Goal: Task Accomplishment & Management: Complete application form

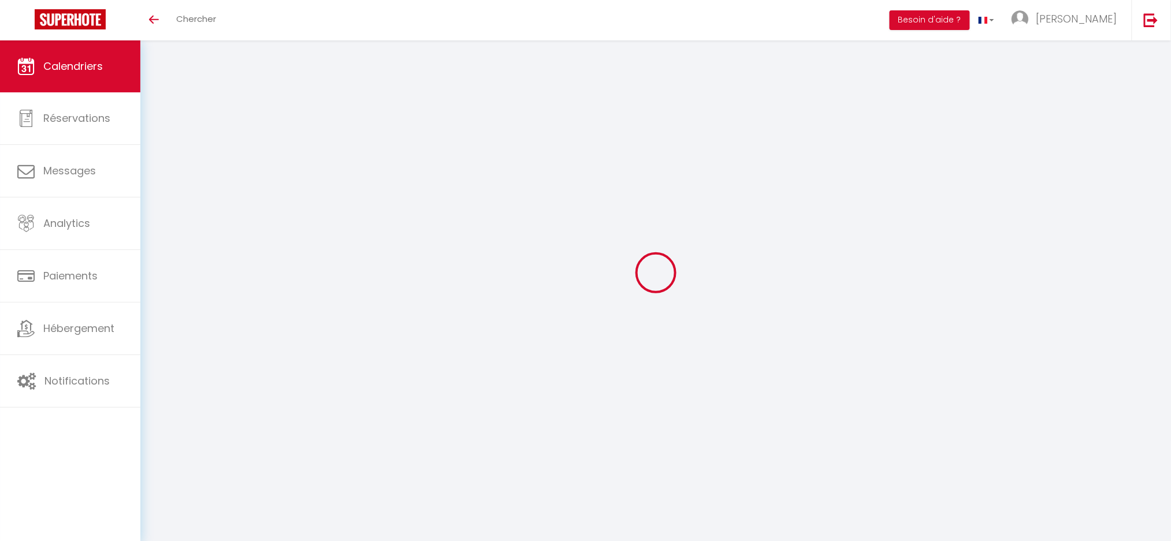
select select
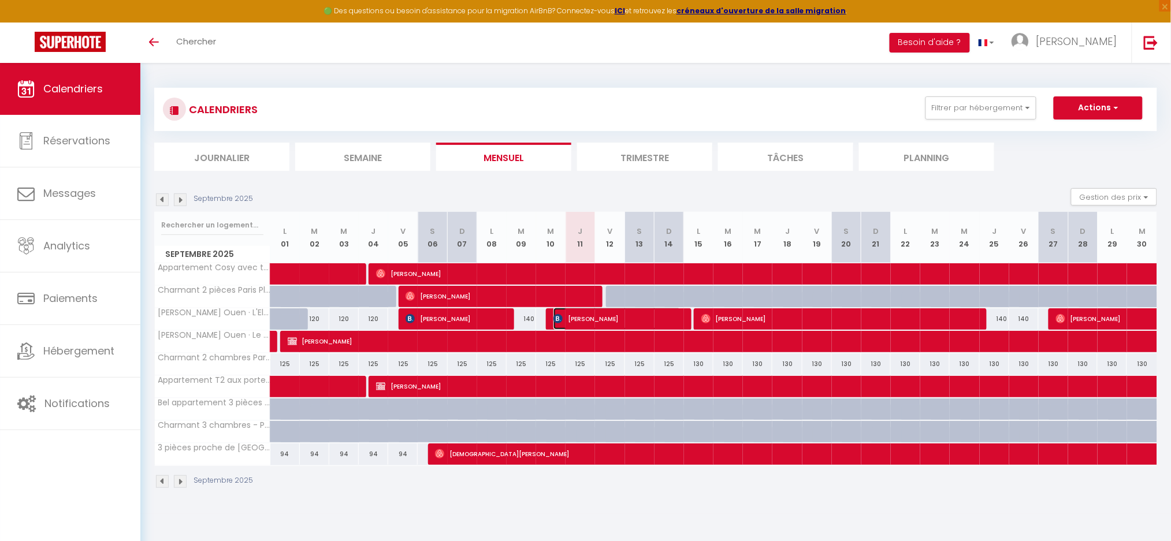
click at [595, 320] on span "[PERSON_NAME]" at bounding box center [617, 319] width 128 height 22
select select "OK"
select select "1"
select select "0"
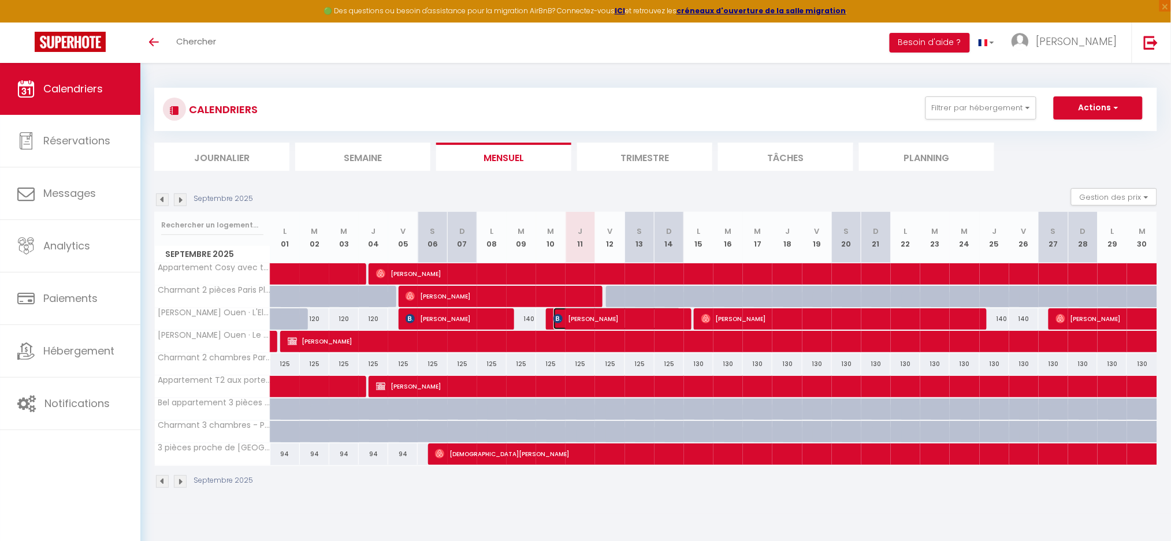
select select "1"
select select
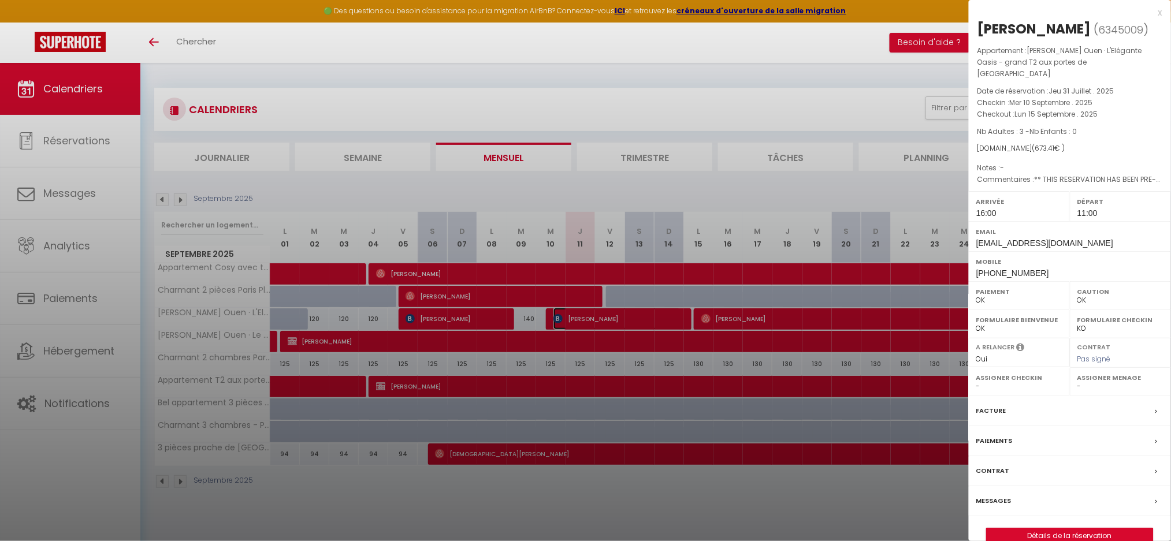
select select "38947"
click at [995, 495] on label "Messages" at bounding box center [993, 501] width 35 height 12
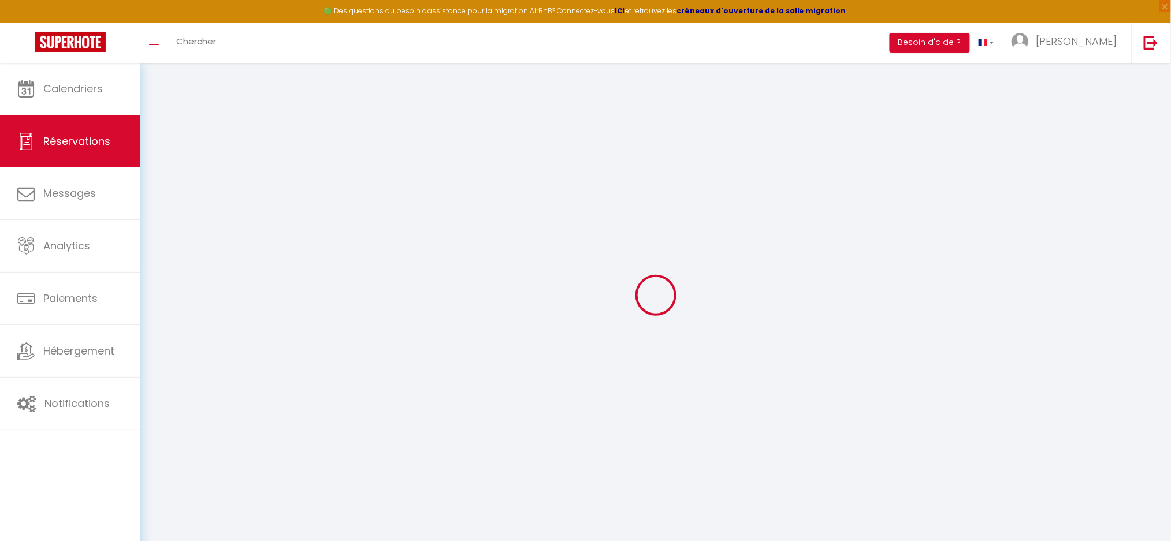
type input "Serhii"
type input "Baliuk"
type input "[EMAIL_ADDRESS][DOMAIN_NAME]"
type input "[PHONE_NUMBER]"
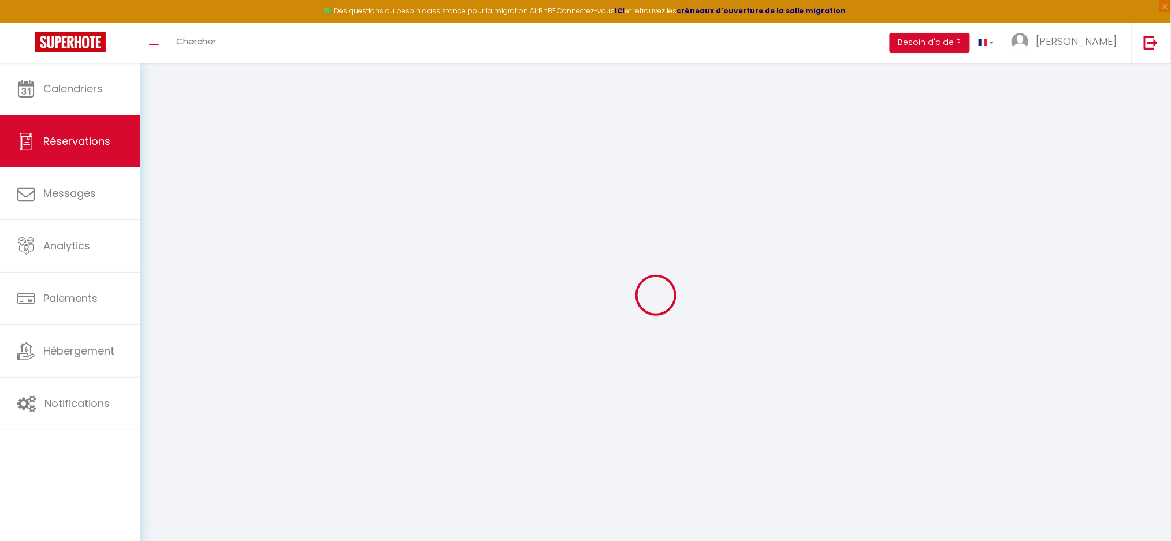
type input "[PHONE_NUMBER]"
type input "[STREET_ADDRESS][PERSON_NAME]"
type input "Galashiels"
select select "GB"
type input "108.92"
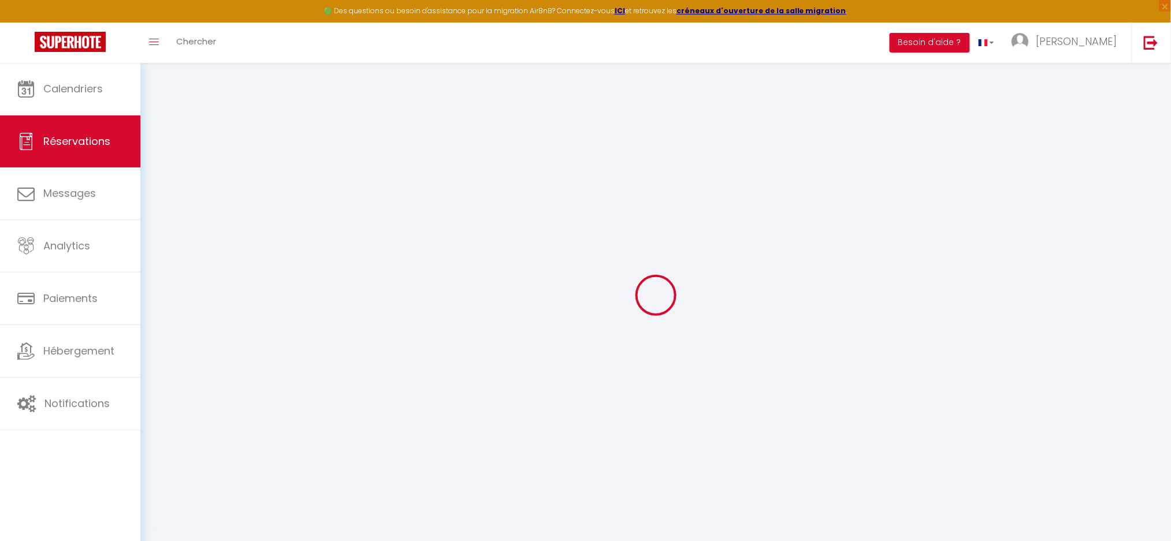
type input "9.43"
select select "58256"
select select "1"
select select
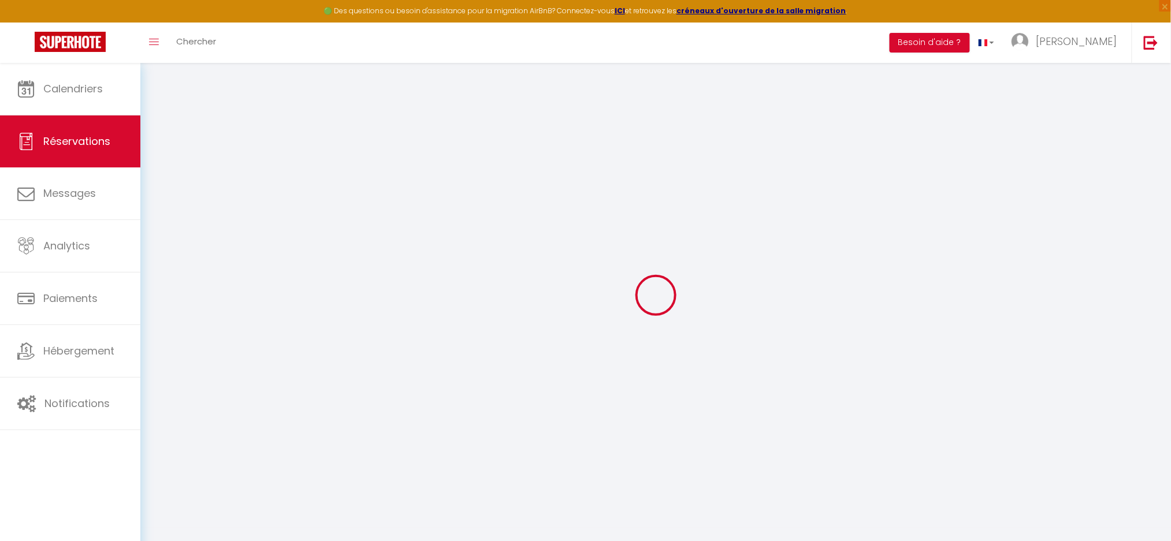
type input "3"
select select "12"
select select "15"
type input "575.7"
checkbox input "false"
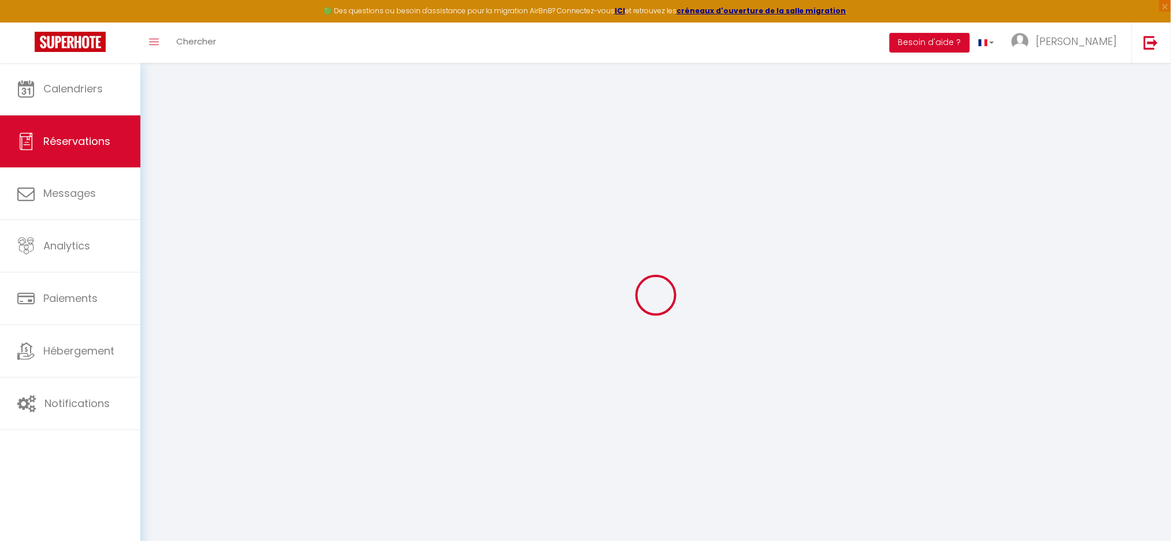
type input "0"
select select "2"
type input "0"
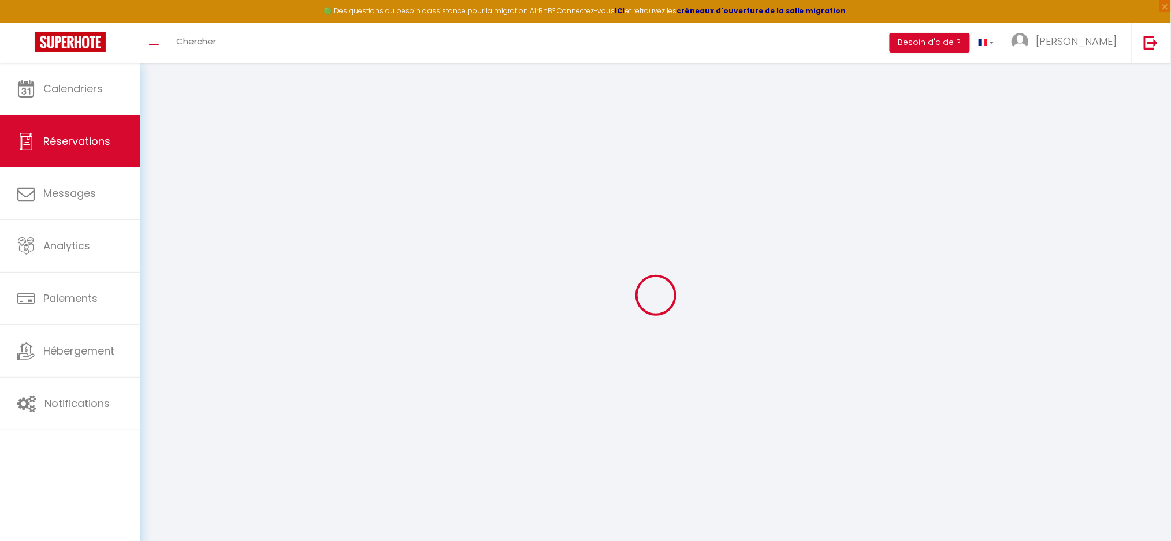
select select
checkbox input "false"
select select
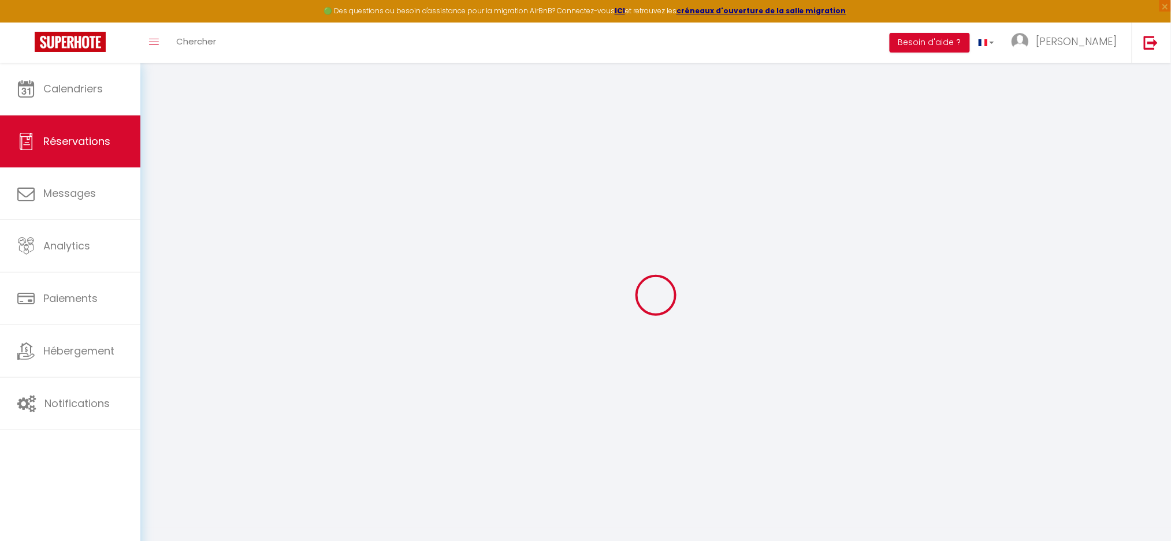
checkbox input "false"
select select
checkbox input "false"
type textarea "** THIS RESERVATION HAS BEEN PRE-PAID ** BOOKING NOTE : Payment charge is EUR 9…"
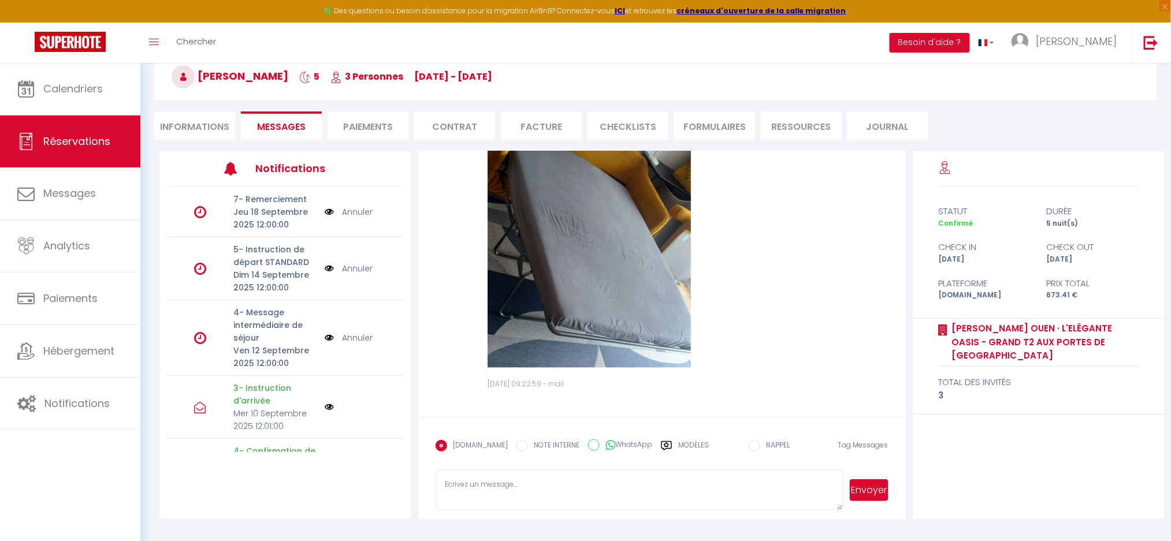
scroll to position [5847, 0]
click at [498, 480] on textarea at bounding box center [638, 490] width 407 height 40
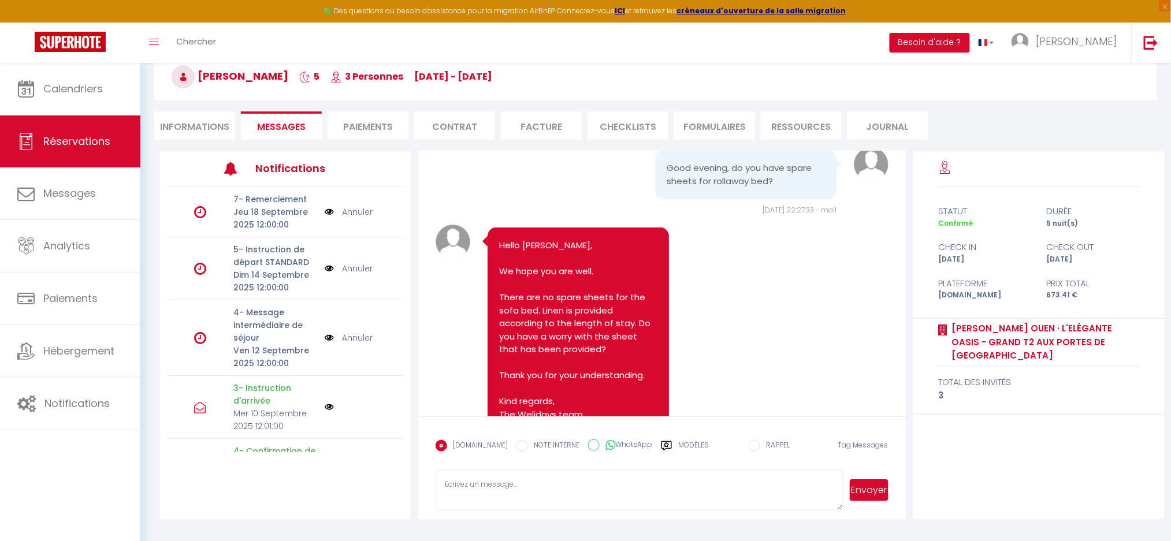
scroll to position [5077, 0]
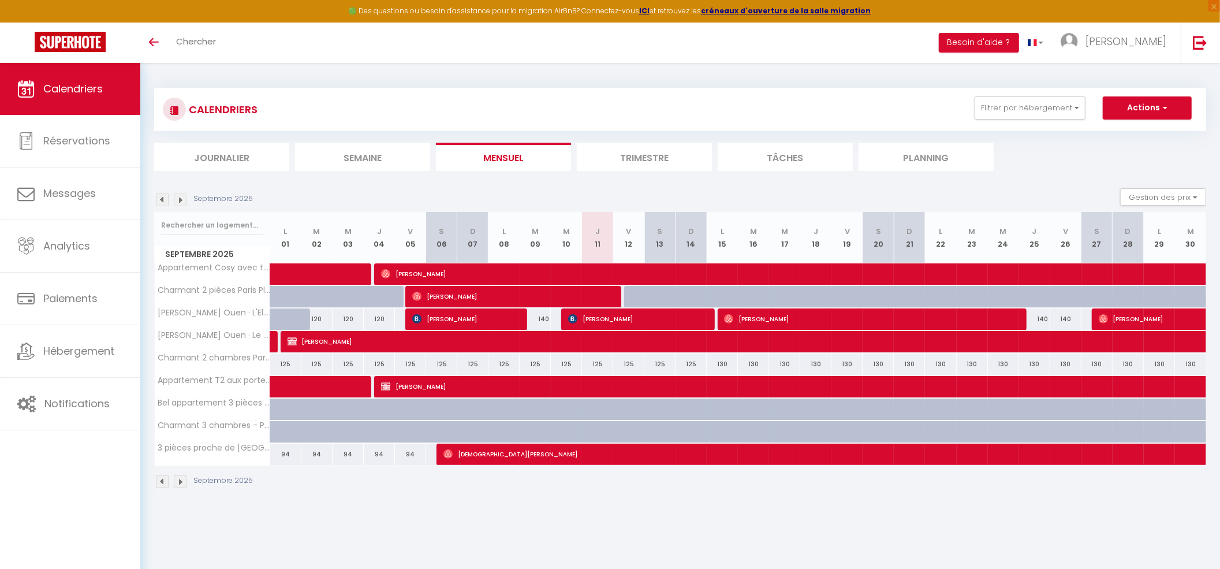
click at [165, 199] on img at bounding box center [162, 199] width 13 height 13
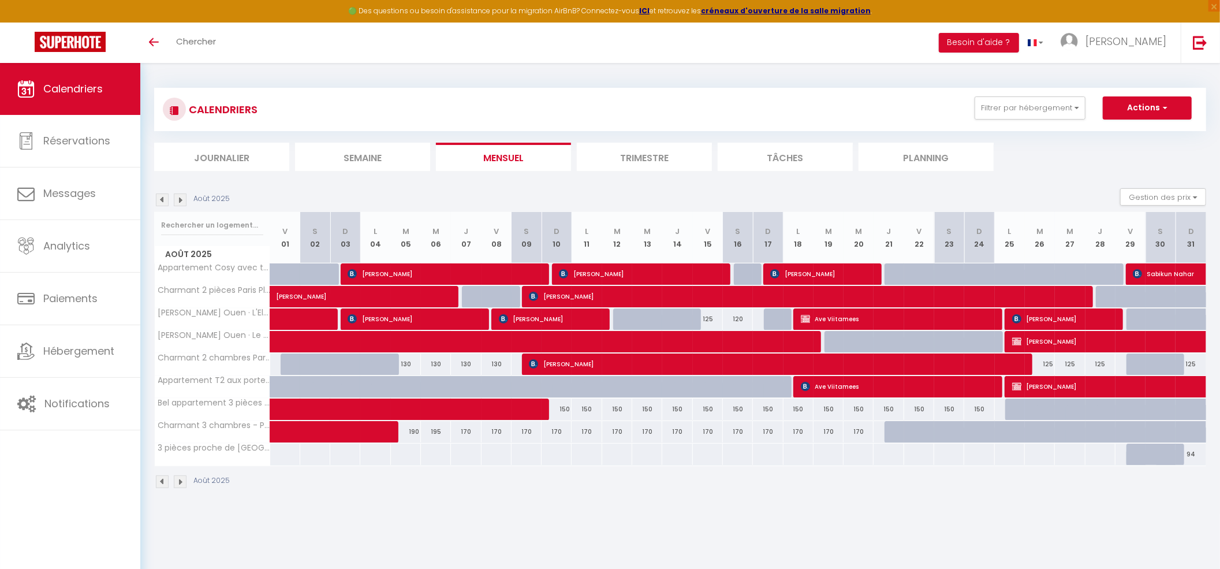
click at [183, 201] on img at bounding box center [180, 199] width 13 height 13
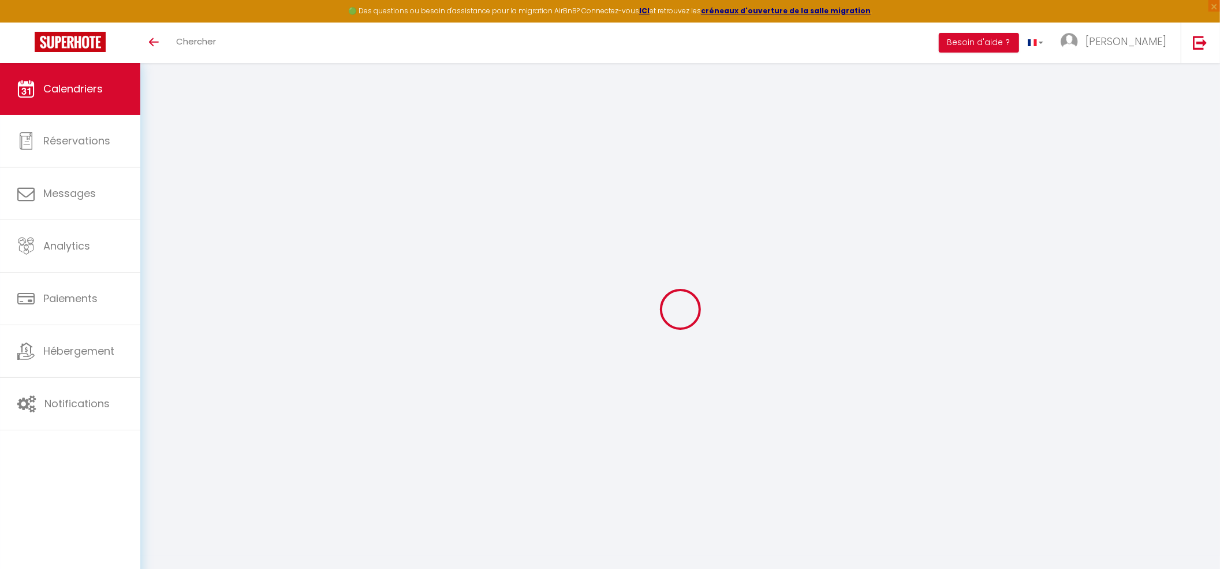
select select
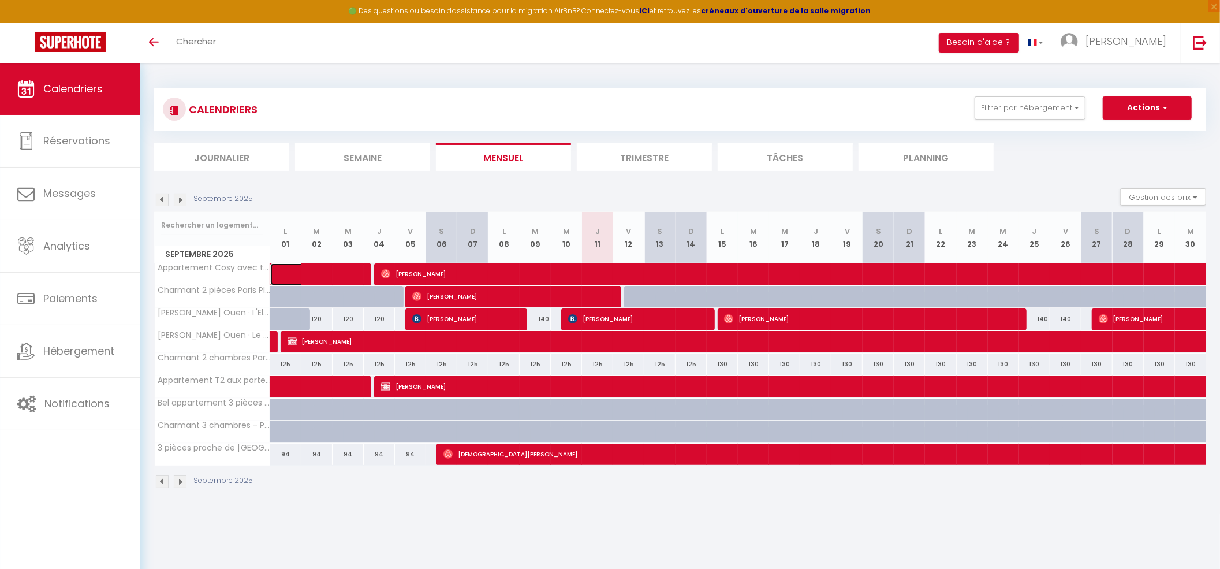
click at [317, 273] on span at bounding box center [328, 274] width 80 height 22
select select "OK"
select select "0"
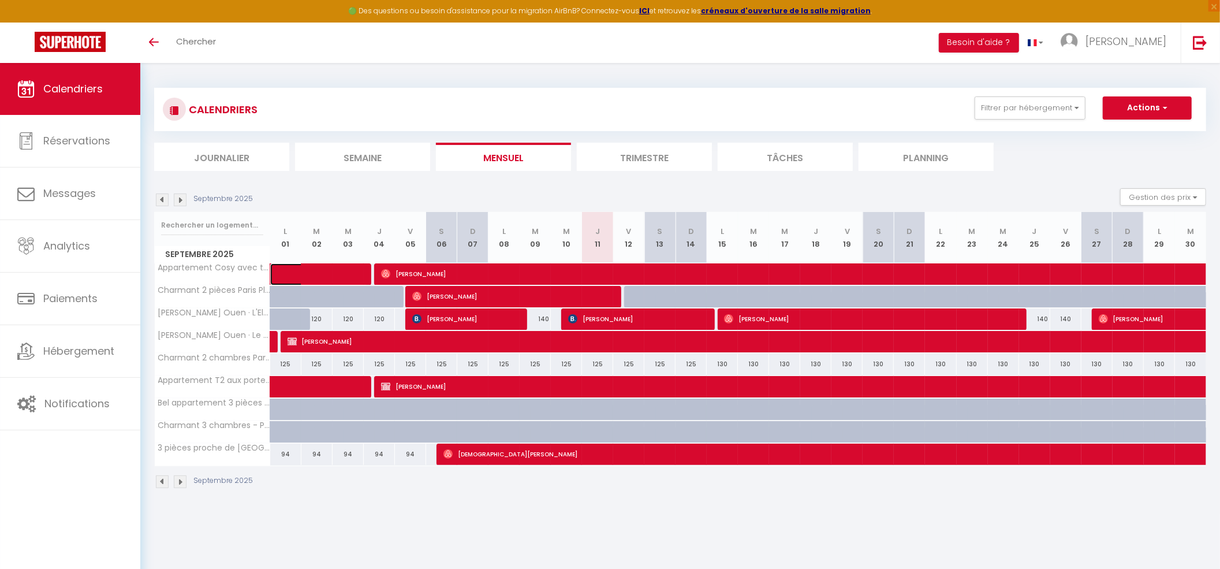
select select "1"
select select
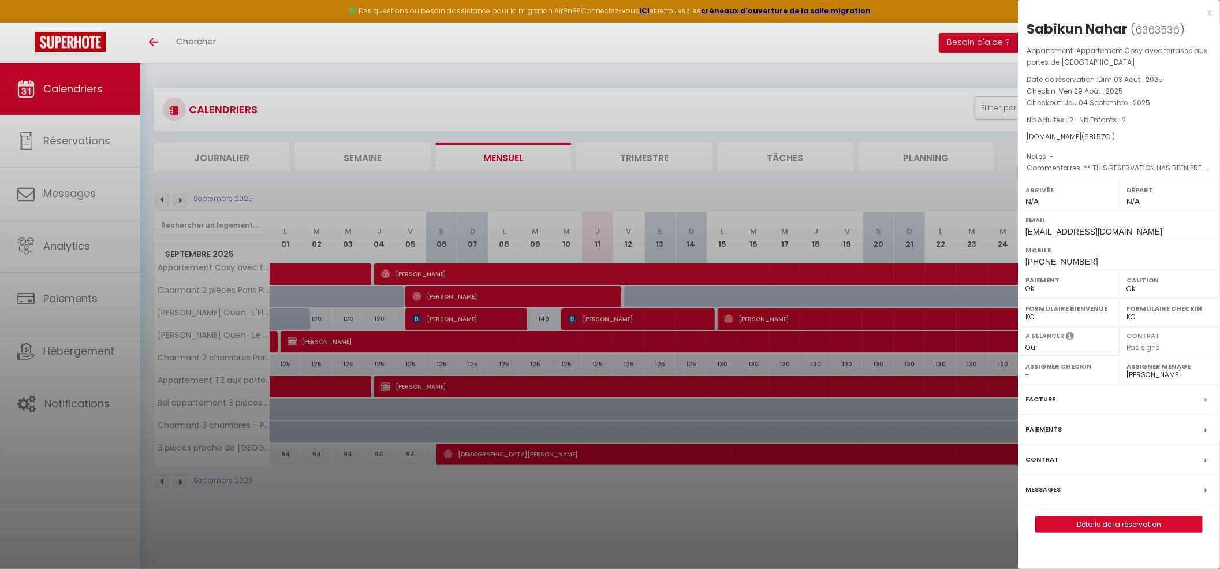
click at [623, 523] on div at bounding box center [610, 284] width 1220 height 569
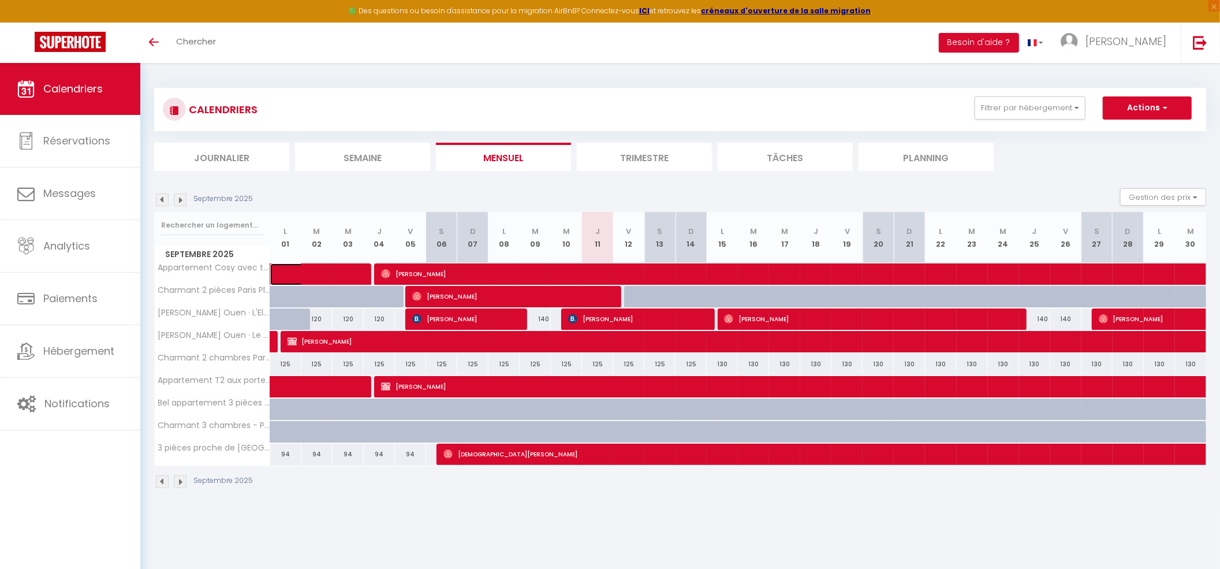
click at [293, 270] on span at bounding box center [328, 274] width 80 height 22
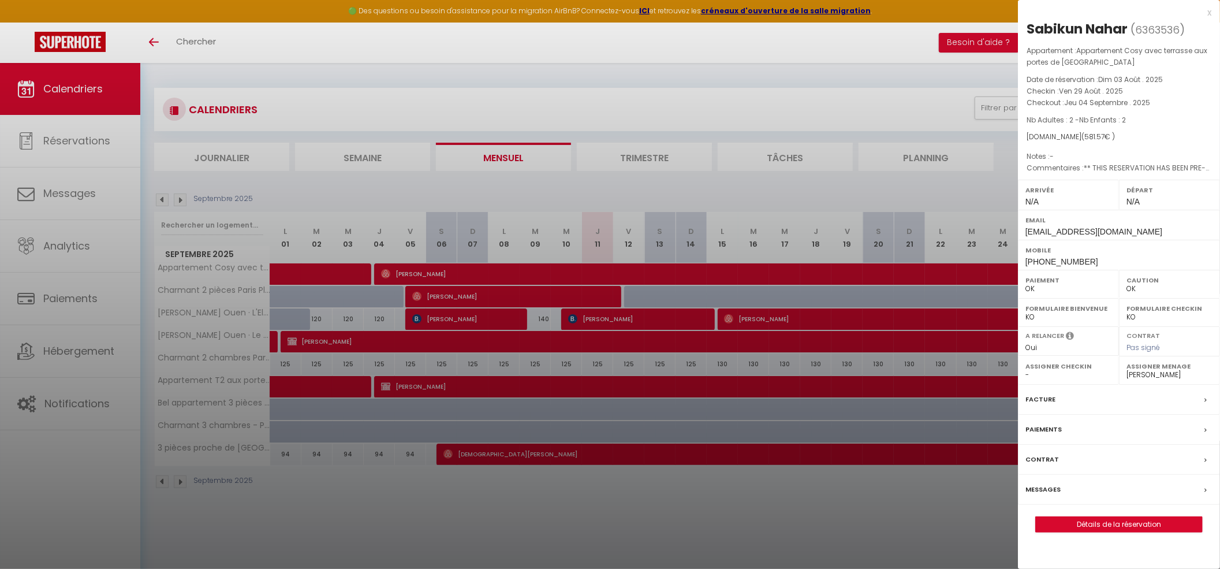
click at [488, 502] on div at bounding box center [610, 284] width 1220 height 569
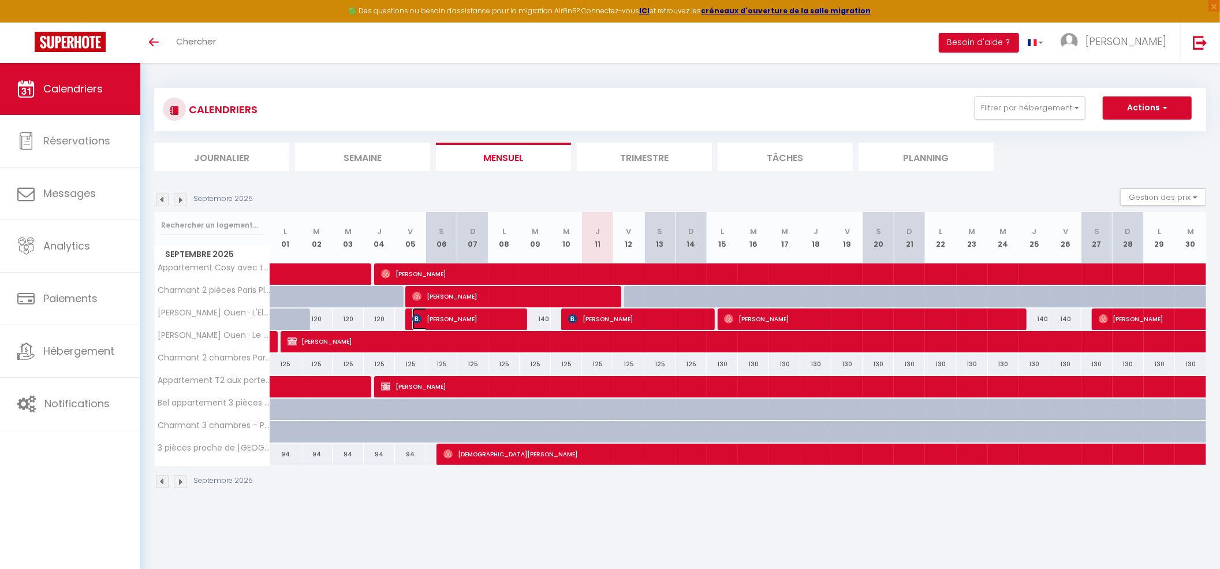
click at [447, 326] on span "Krzysztof Wziątka" at bounding box center [464, 319] width 104 height 22
select select "38947"
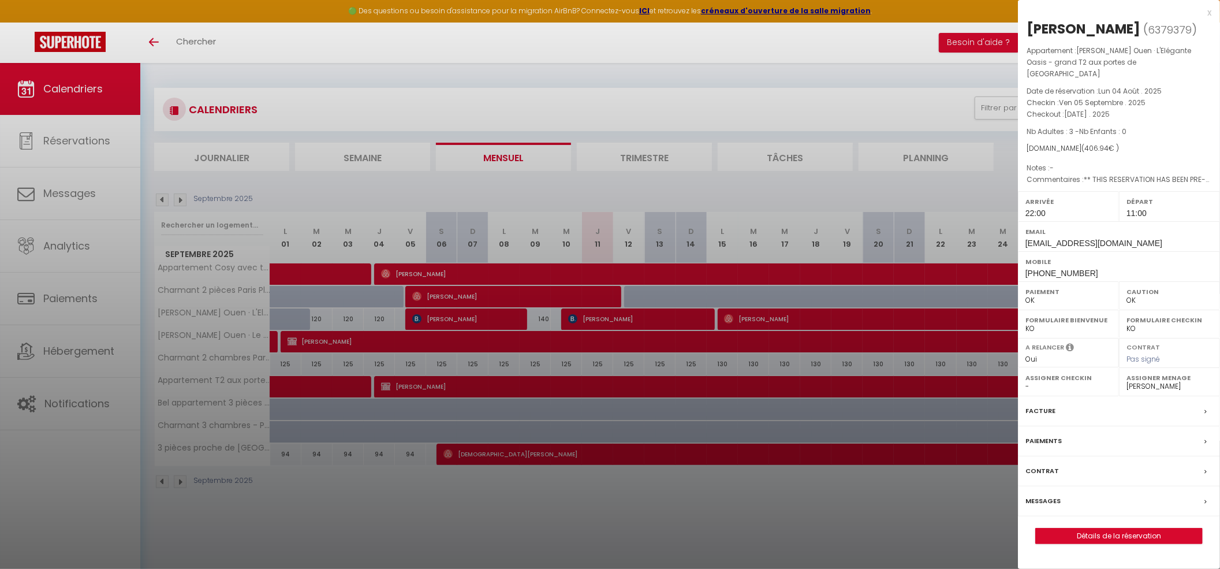
click at [331, 275] on div at bounding box center [610, 284] width 1220 height 569
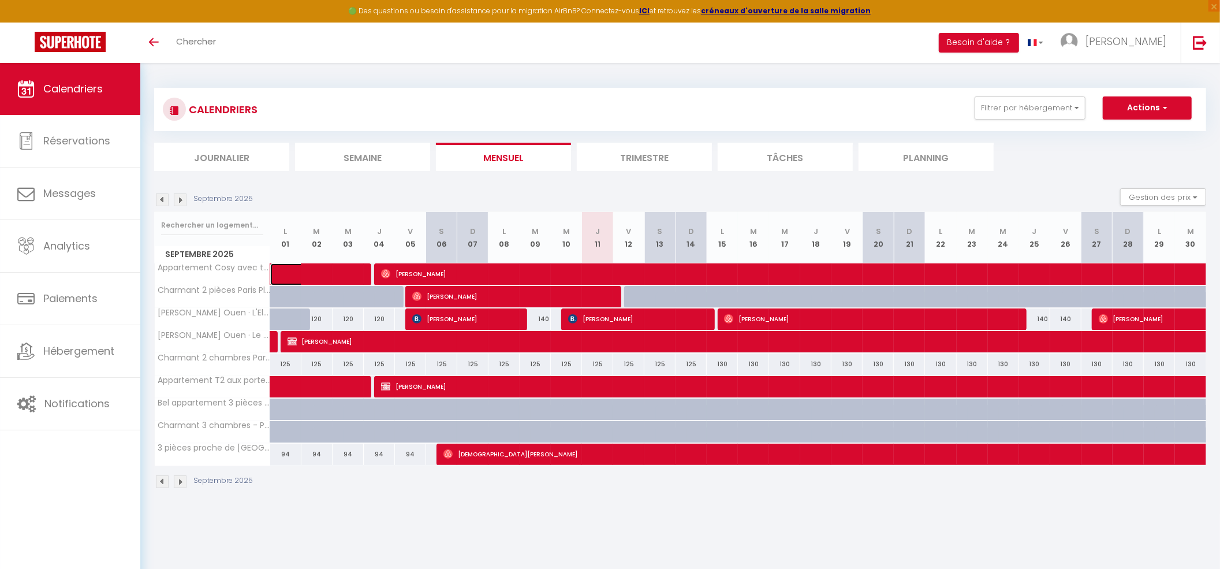
click at [338, 271] on span at bounding box center [328, 274] width 80 height 22
select select "0"
select select "4894"
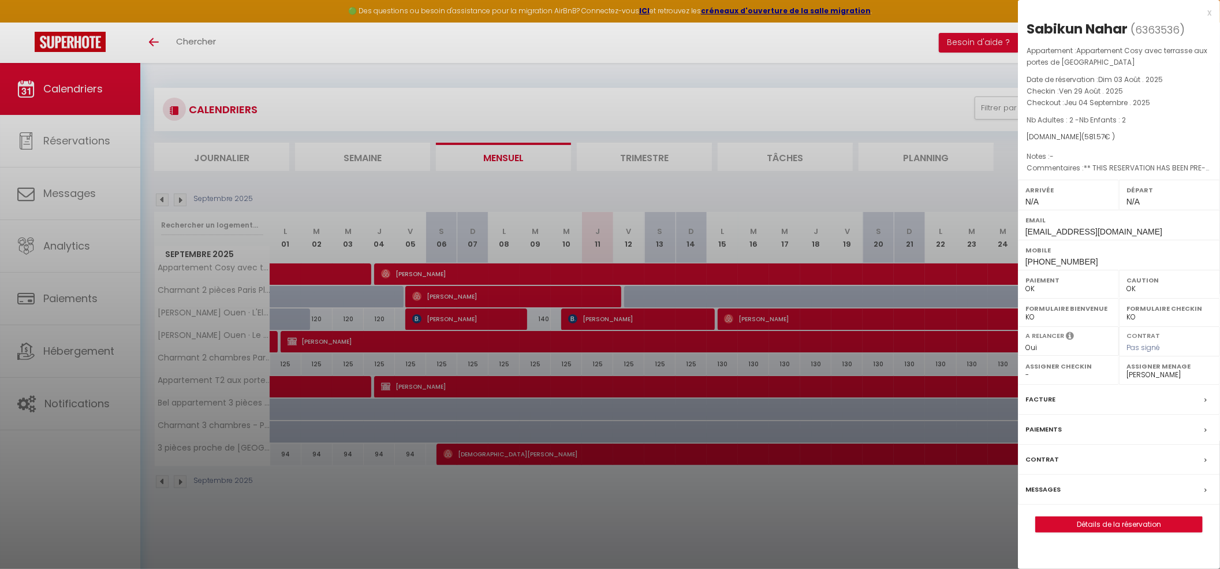
drag, startPoint x: 1028, startPoint y: 29, endPoint x: 1130, endPoint y: 28, distance: 102.2
click at [1130, 28] on h2 "Sabikun Nahar ( 6363536 )" at bounding box center [1119, 30] width 185 height 20
copy h2 "Sabikun Nahar"
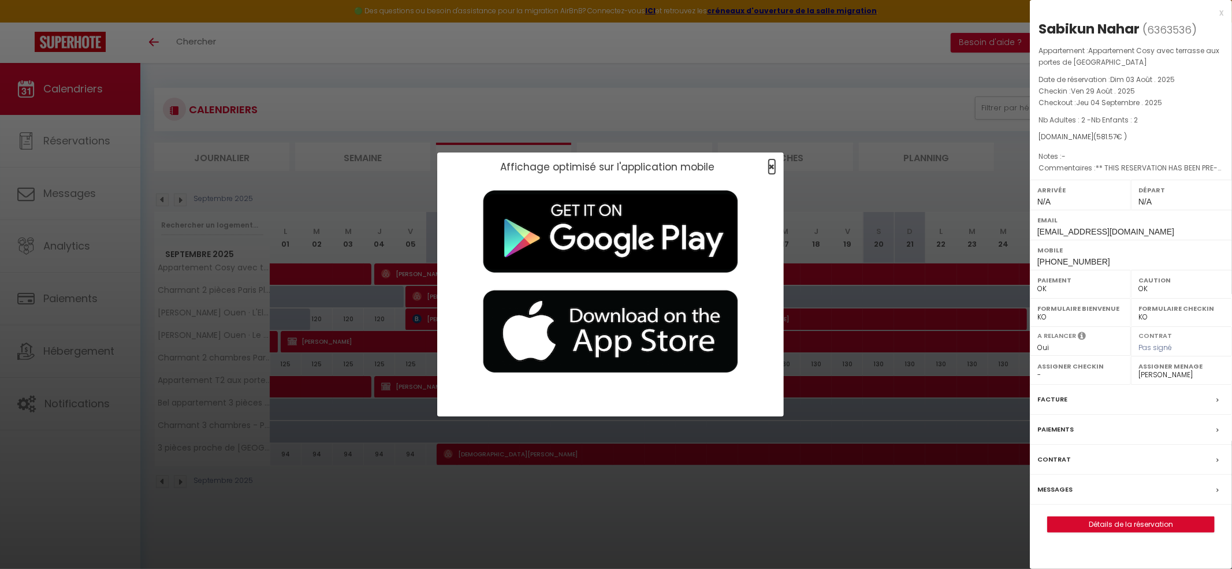
click at [769, 165] on span "×" at bounding box center [772, 166] width 6 height 14
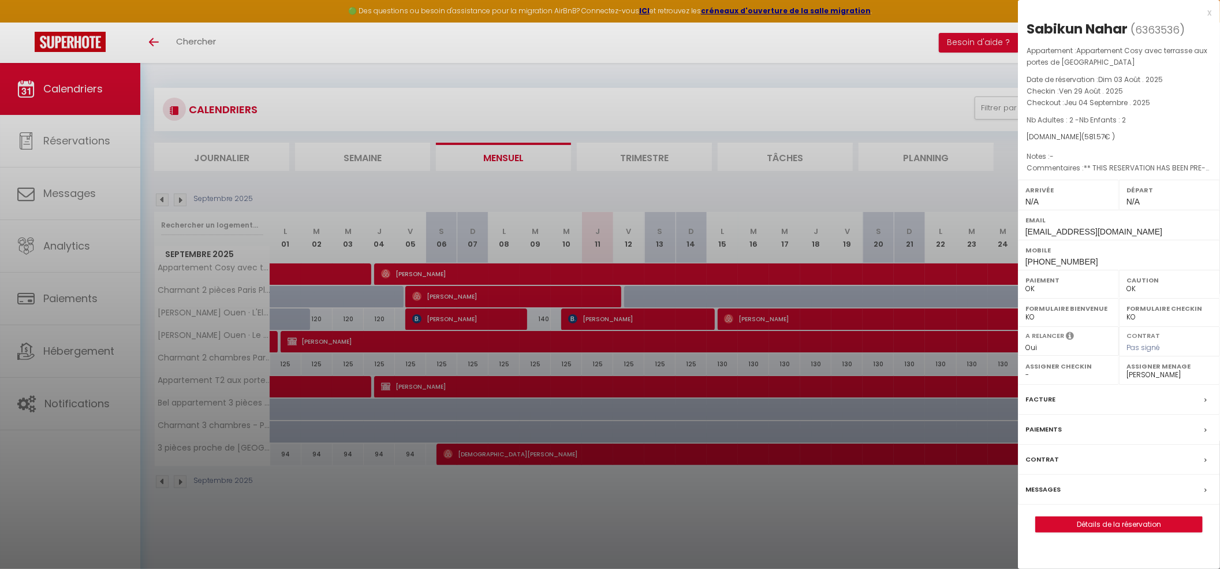
click at [1209, 14] on div "x" at bounding box center [1114, 13] width 193 height 14
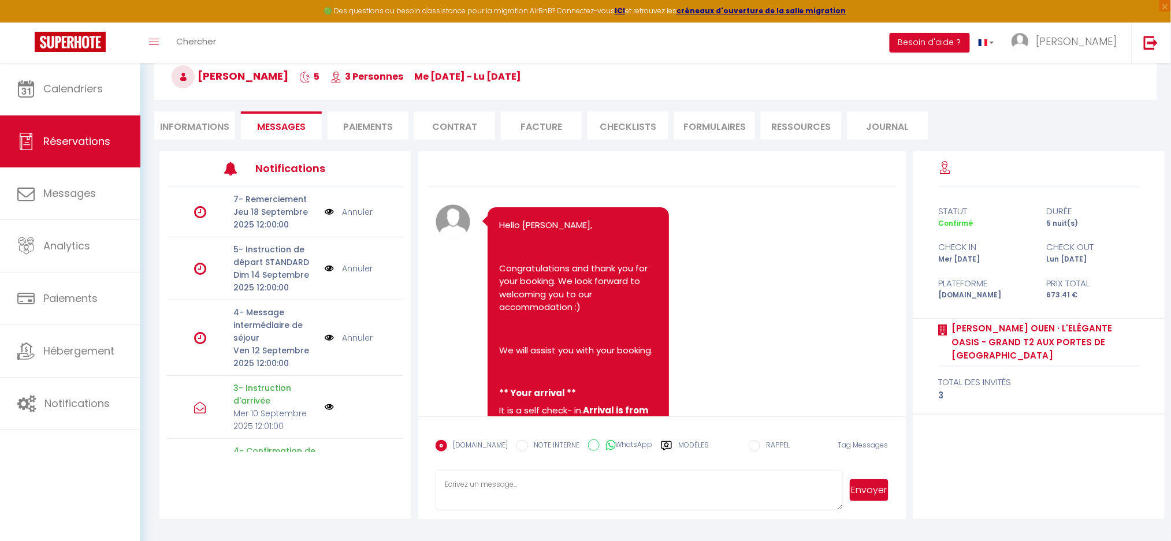
scroll to position [5847, 0]
